Goal: Task Accomplishment & Management: Complete application form

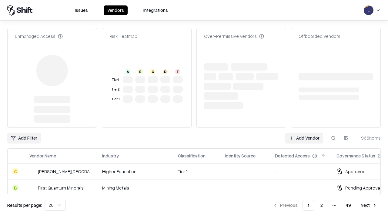
click at [304, 133] on link "Add Vendor" at bounding box center [304, 138] width 38 height 11
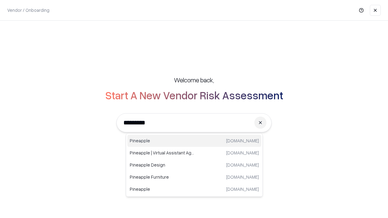
click at [194, 141] on div "Pineapple [DOMAIN_NAME]" at bounding box center [194, 141] width 134 height 12
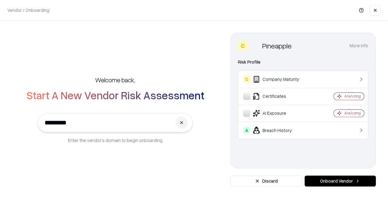
type input "*********"
click at [340, 181] on button "Onboard Vendor" at bounding box center [340, 181] width 71 height 11
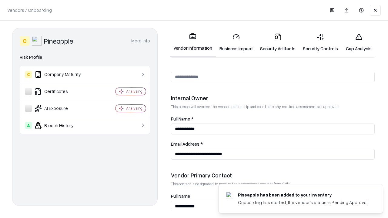
scroll to position [314, 0]
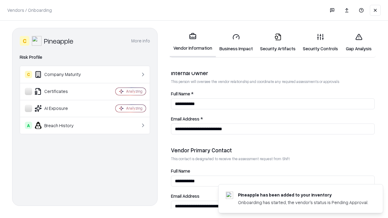
click at [236, 42] on link "Business Impact" at bounding box center [236, 42] width 41 height 28
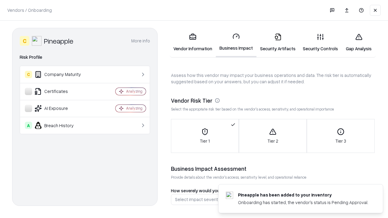
click at [278, 42] on link "Security Artifacts" at bounding box center [277, 42] width 43 height 28
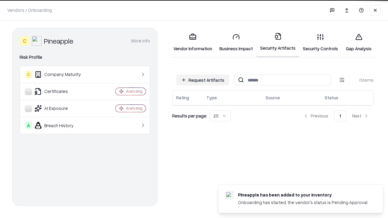
click at [203, 80] on button "Request Artifacts" at bounding box center [202, 80] width 53 height 11
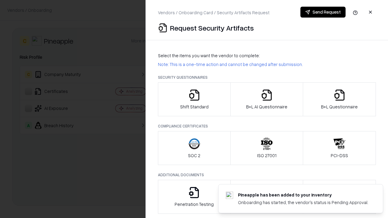
click at [194, 99] on icon "button" at bounding box center [194, 95] width 12 height 12
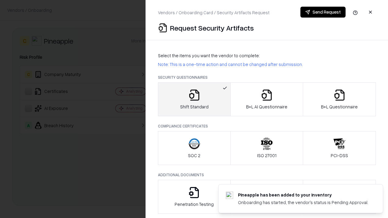
click at [323, 12] on button "Send Request" at bounding box center [322, 12] width 45 height 11
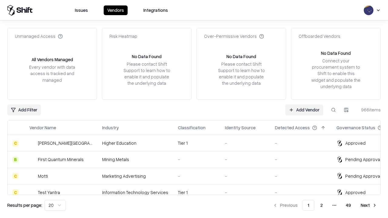
click at [333, 110] on button at bounding box center [333, 110] width 11 height 11
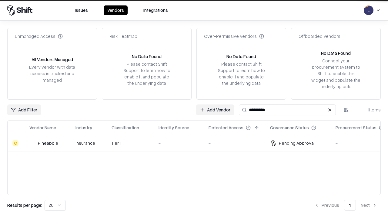
type input "*********"
click at [198, 143] on div "-" at bounding box center [179, 143] width 40 height 6
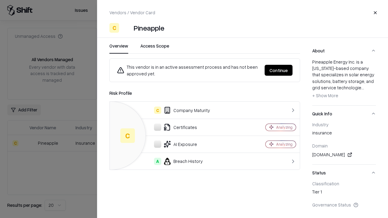
click at [279, 70] on button "Continue" at bounding box center [279, 70] width 28 height 11
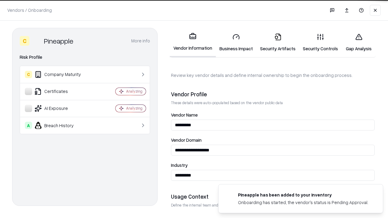
click at [278, 42] on link "Security Artifacts" at bounding box center [277, 42] width 43 height 28
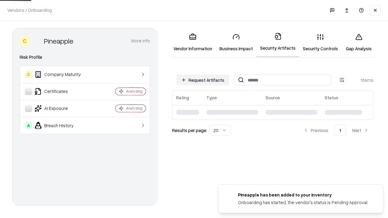
click at [320, 42] on link "Security Controls" at bounding box center [320, 42] width 42 height 28
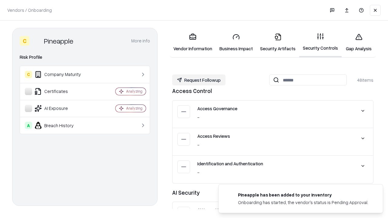
click at [199, 80] on button "Request Followup" at bounding box center [198, 80] width 53 height 11
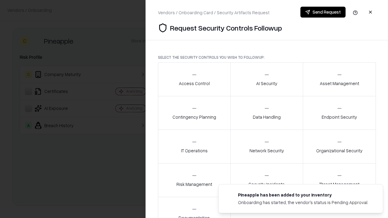
click at [194, 79] on div "Access Control" at bounding box center [194, 79] width 31 height 15
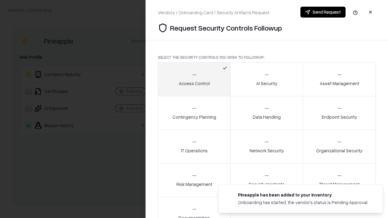
click at [323, 12] on button "Send Request" at bounding box center [322, 12] width 45 height 11
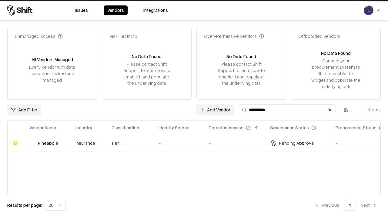
type input "*********"
click at [198, 143] on div "-" at bounding box center [179, 143] width 40 height 6
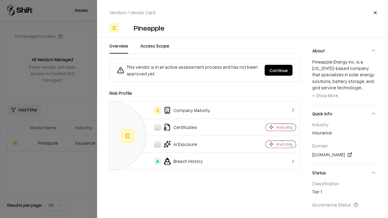
click at [279, 70] on button "Continue" at bounding box center [279, 70] width 28 height 11
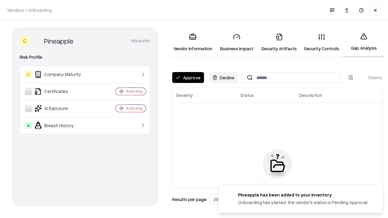
click at [188, 78] on button "Approve" at bounding box center [188, 77] width 32 height 11
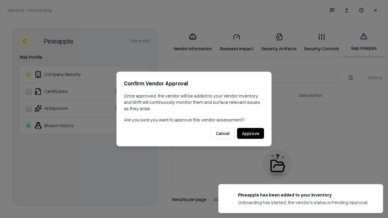
click at [250, 133] on button "Approve" at bounding box center [250, 133] width 27 height 11
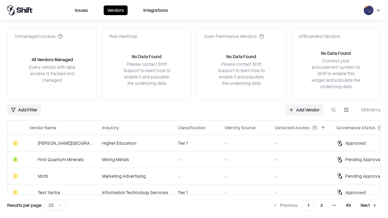
type input "*********"
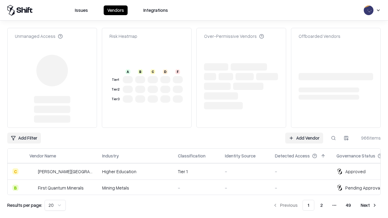
click at [304, 133] on link "Add Vendor" at bounding box center [304, 138] width 38 height 11
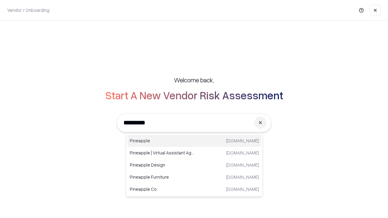
click at [194, 141] on div "Pineapple [DOMAIN_NAME]" at bounding box center [194, 141] width 134 height 12
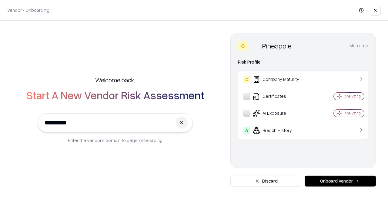
type input "*********"
click at [340, 181] on button "Onboard Vendor" at bounding box center [340, 181] width 71 height 11
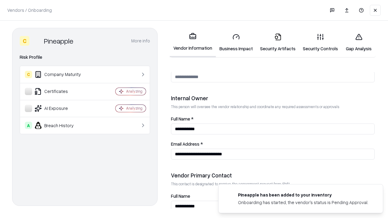
scroll to position [314, 0]
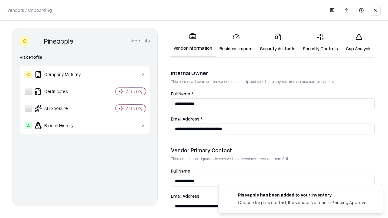
click at [359, 42] on link "Gap Analysis" at bounding box center [359, 42] width 34 height 28
